Goal: Information Seeking & Learning: Learn about a topic

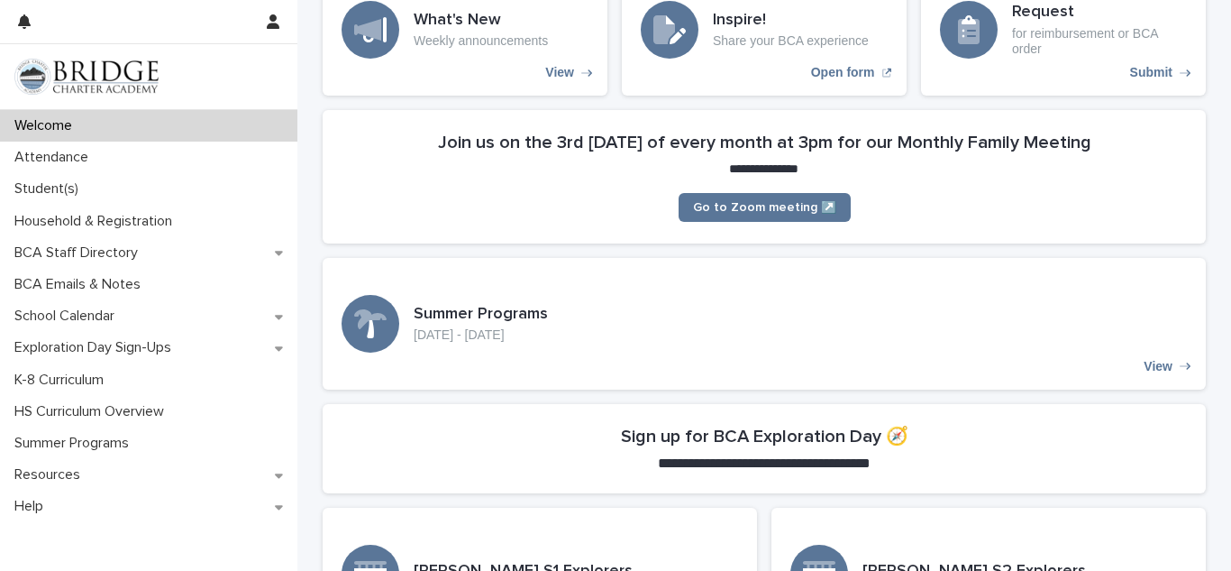
scroll to position [219, 0]
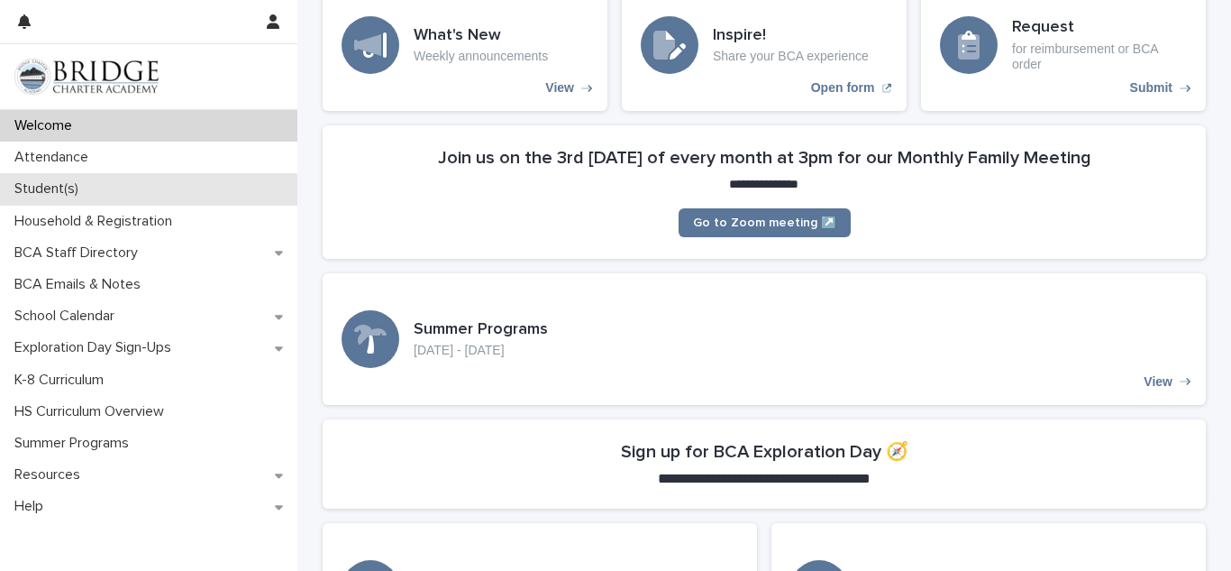
click at [48, 190] on p "Student(s)" at bounding box center [50, 188] width 86 height 17
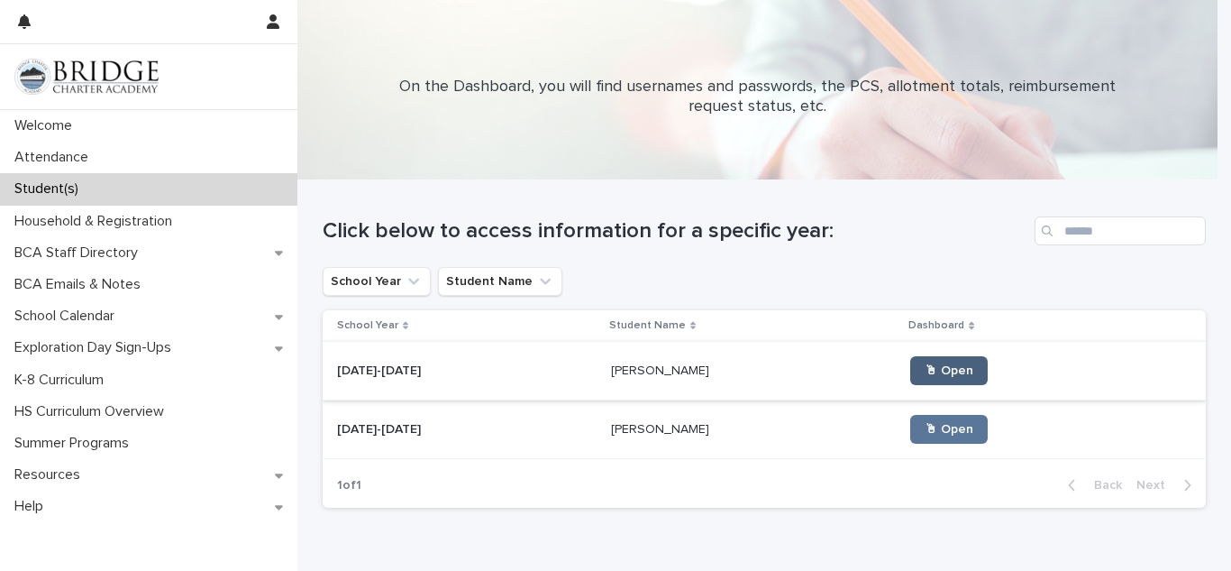
click at [925, 370] on span "🖱 Open" at bounding box center [949, 370] width 49 height 13
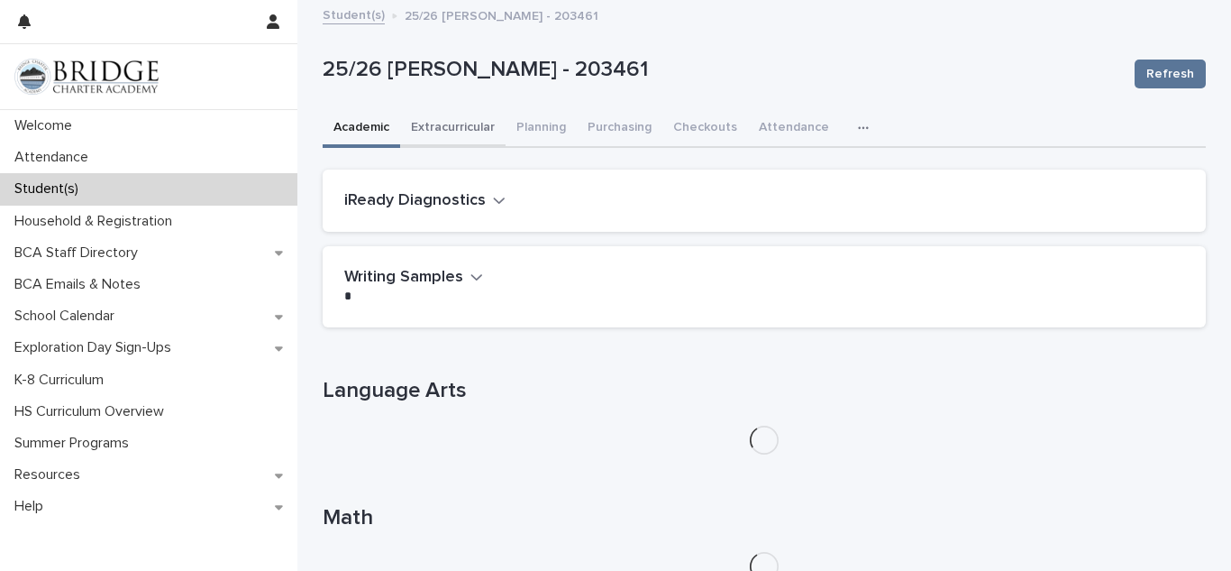
click at [452, 132] on button "Extracurricular" at bounding box center [452, 129] width 105 height 38
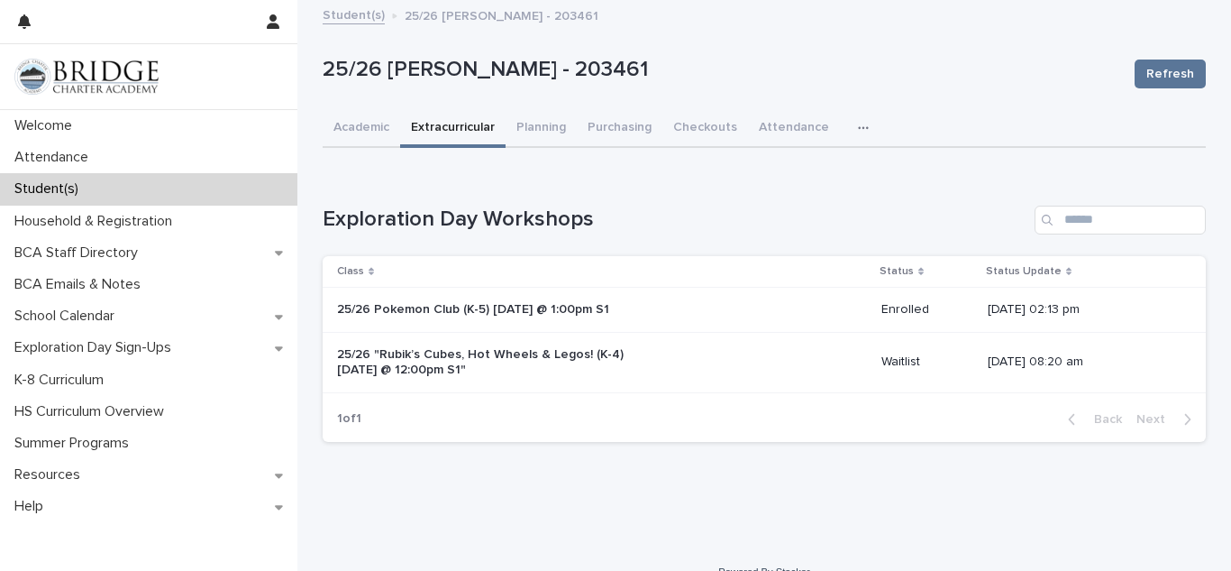
click at [858, 128] on icon "button" at bounding box center [863, 127] width 10 height 3
click at [773, 172] on span "General" at bounding box center [777, 175] width 47 height 13
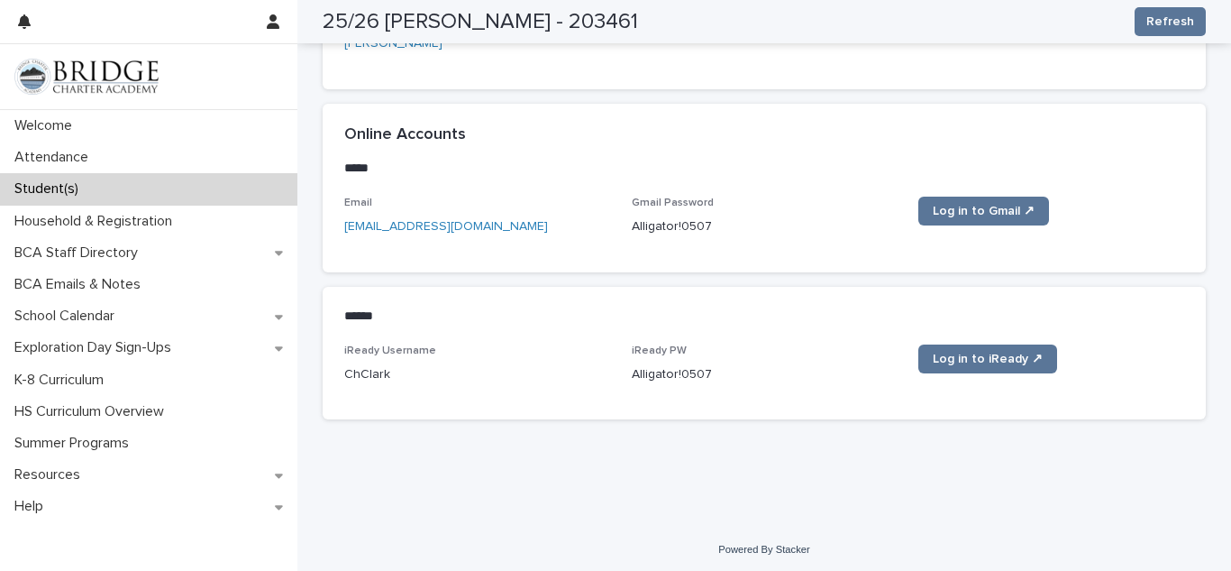
scroll to position [797, 0]
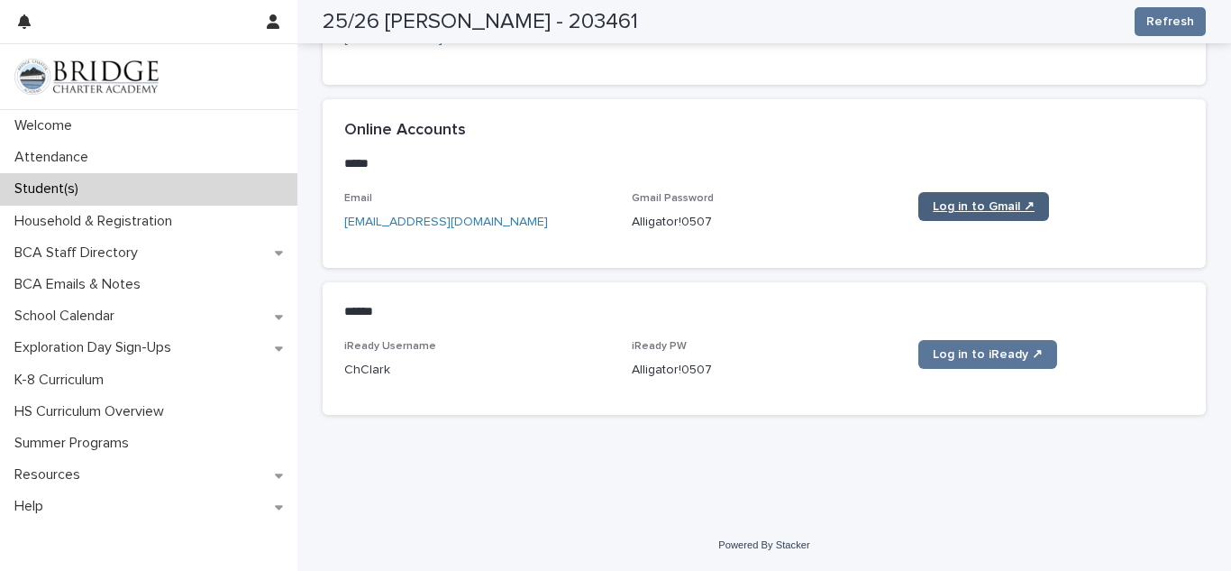
click at [968, 204] on span "Log in to Gmail ↗" at bounding box center [984, 206] width 102 height 13
